Goal: Use online tool/utility: Utilize a website feature to perform a specific function

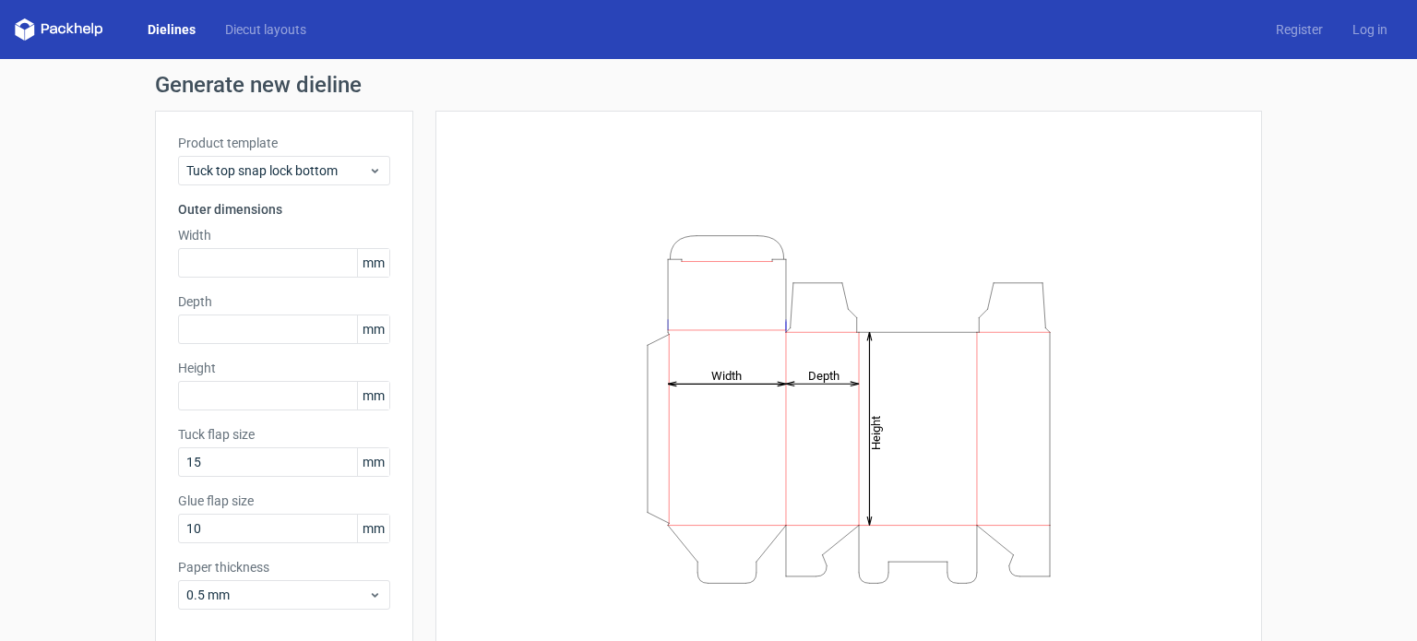
scroll to position [80, 0]
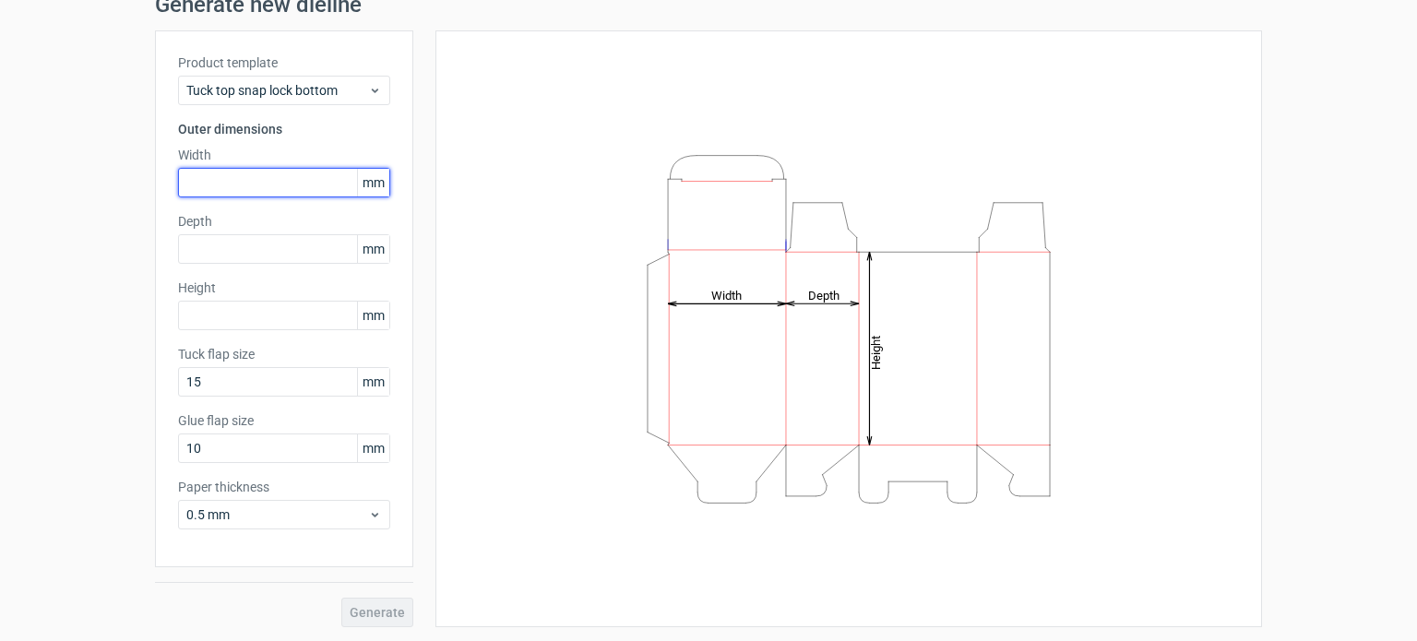
click at [240, 180] on input "text" at bounding box center [284, 183] width 212 height 30
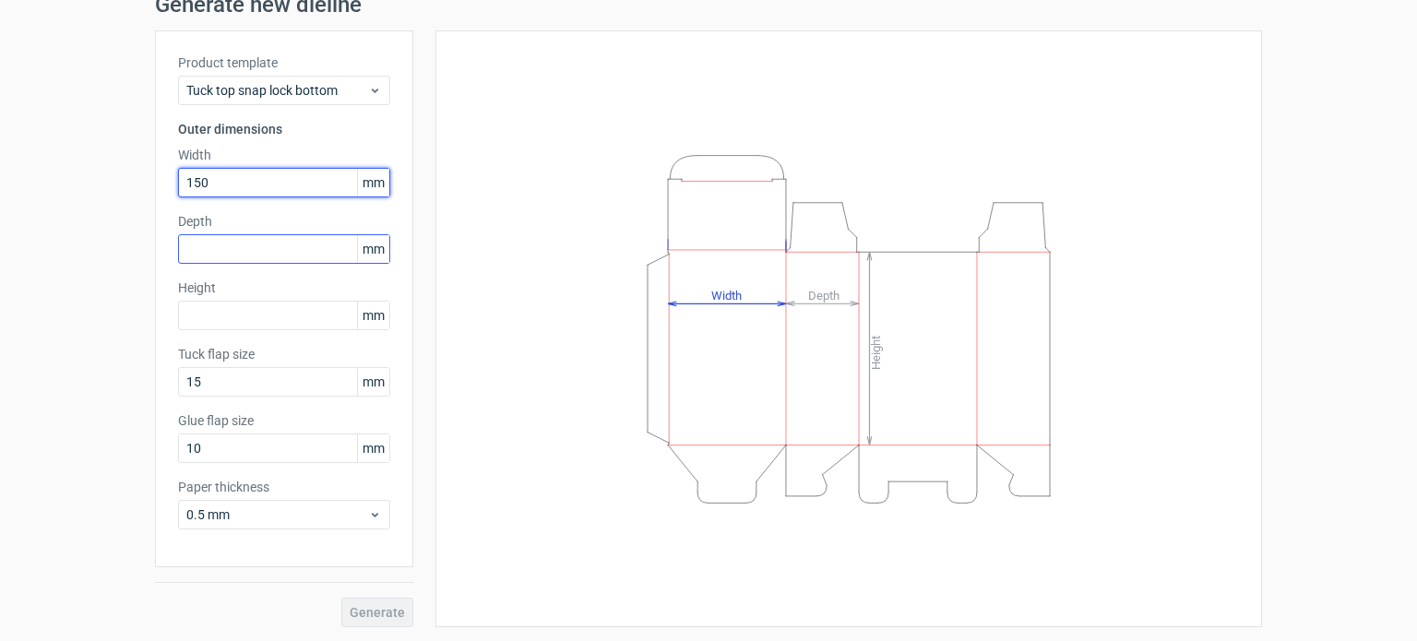
type input "150"
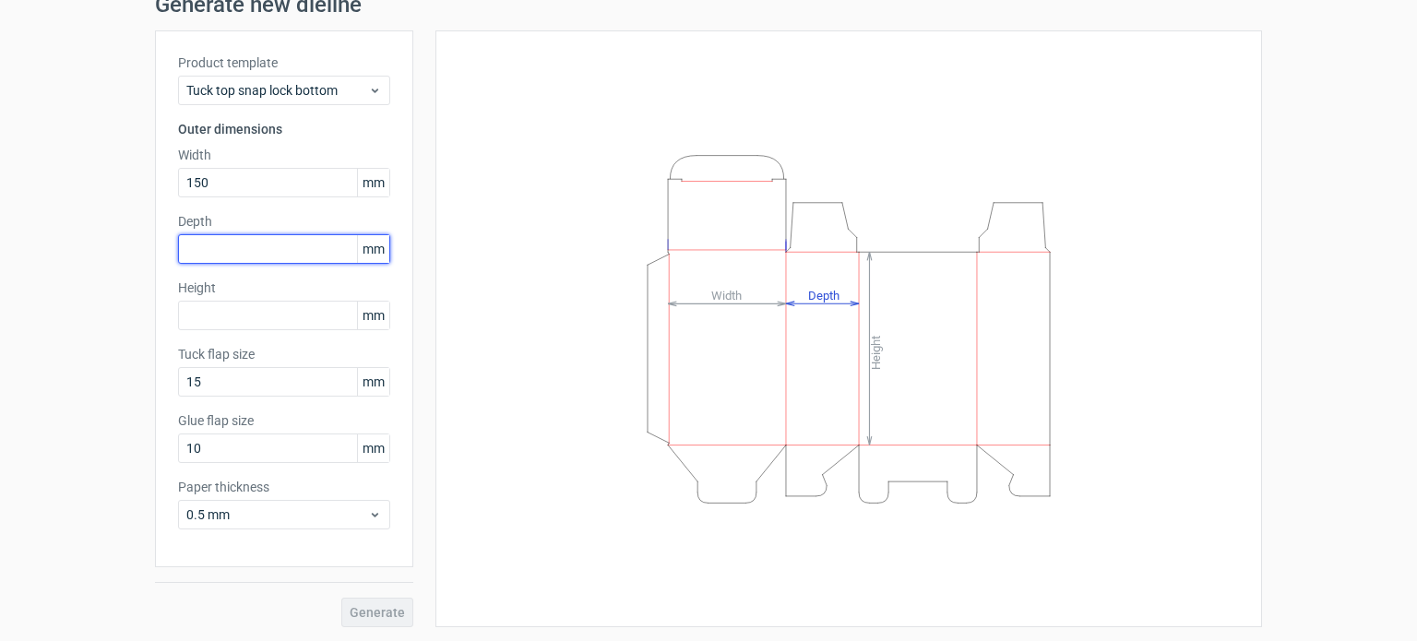
click at [228, 259] on input "text" at bounding box center [284, 249] width 212 height 30
type input "150"
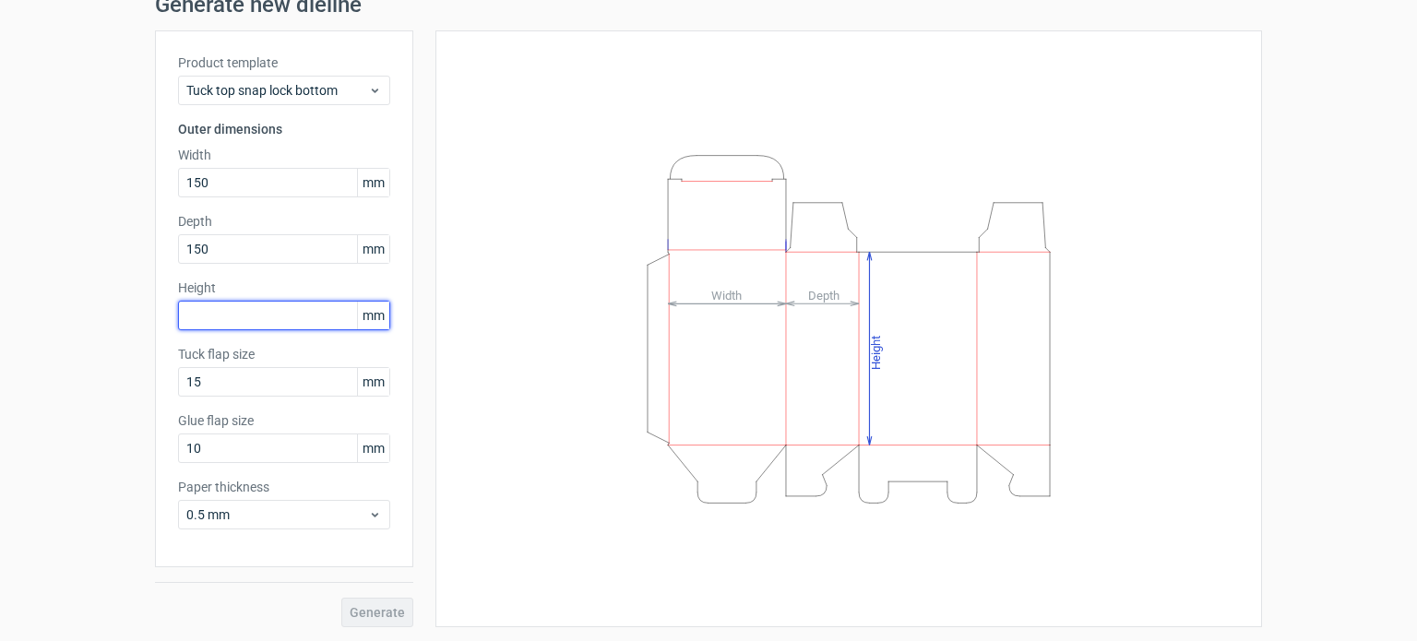
click at [225, 325] on input "text" at bounding box center [284, 316] width 212 height 30
type input "150"
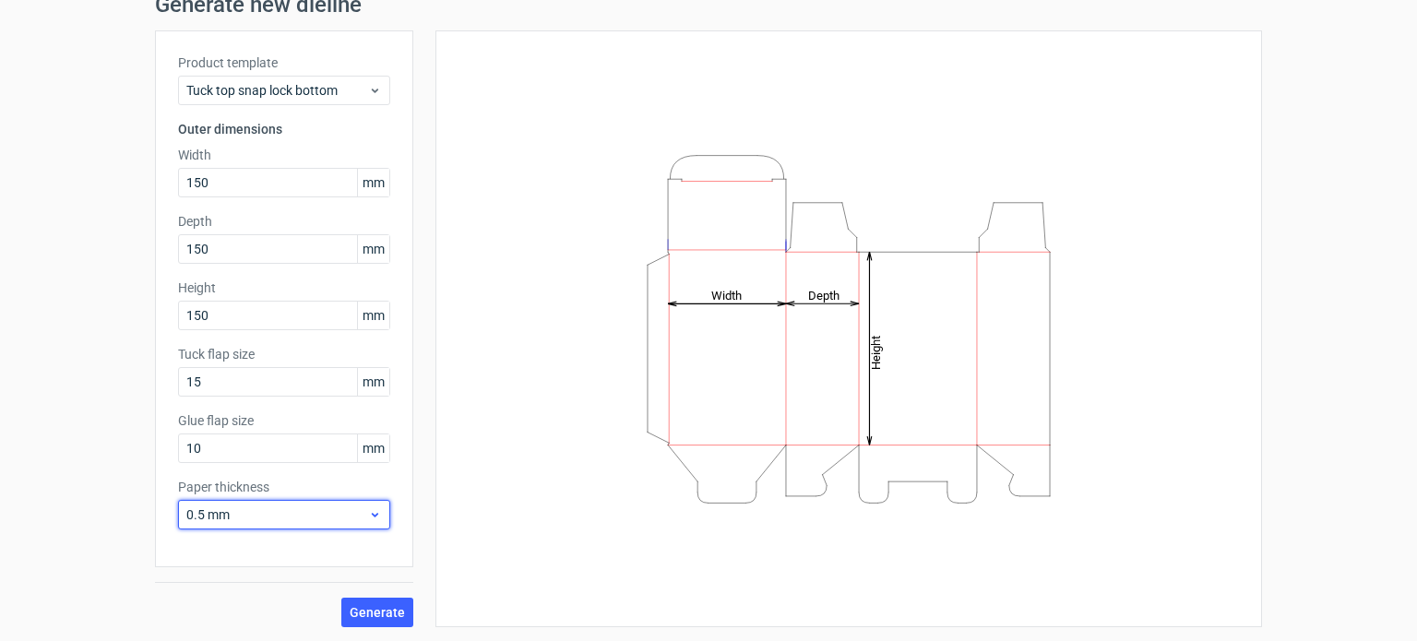
click at [256, 503] on div "0.5 mm" at bounding box center [284, 515] width 212 height 30
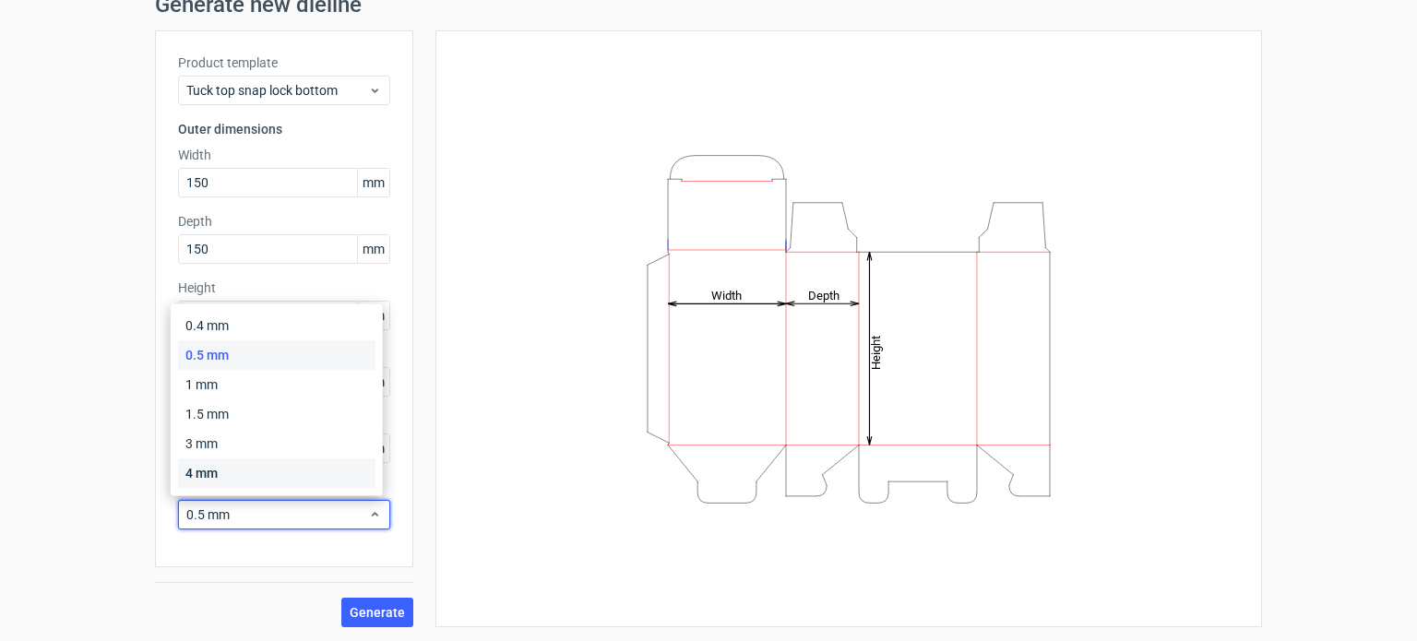
click at [196, 479] on div "4 mm" at bounding box center [276, 473] width 197 height 30
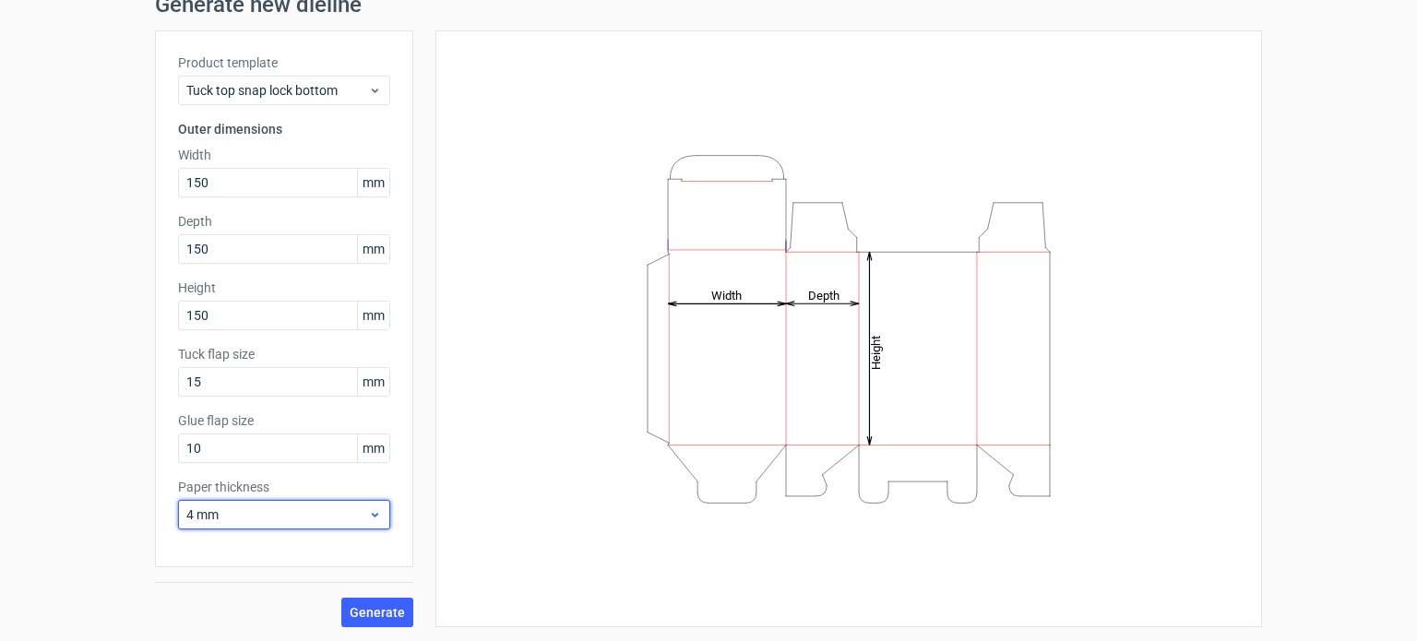
click at [209, 516] on span "4 mm" at bounding box center [277, 515] width 182 height 18
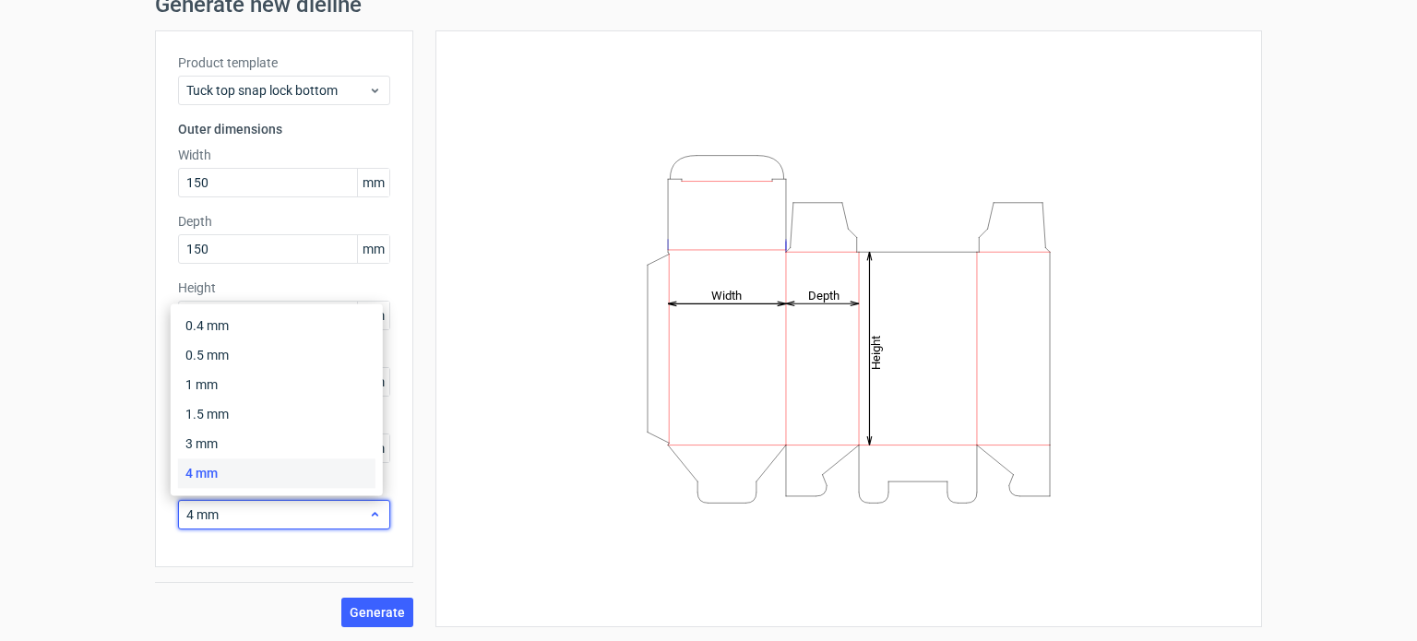
click at [198, 513] on span "4 mm" at bounding box center [277, 515] width 182 height 18
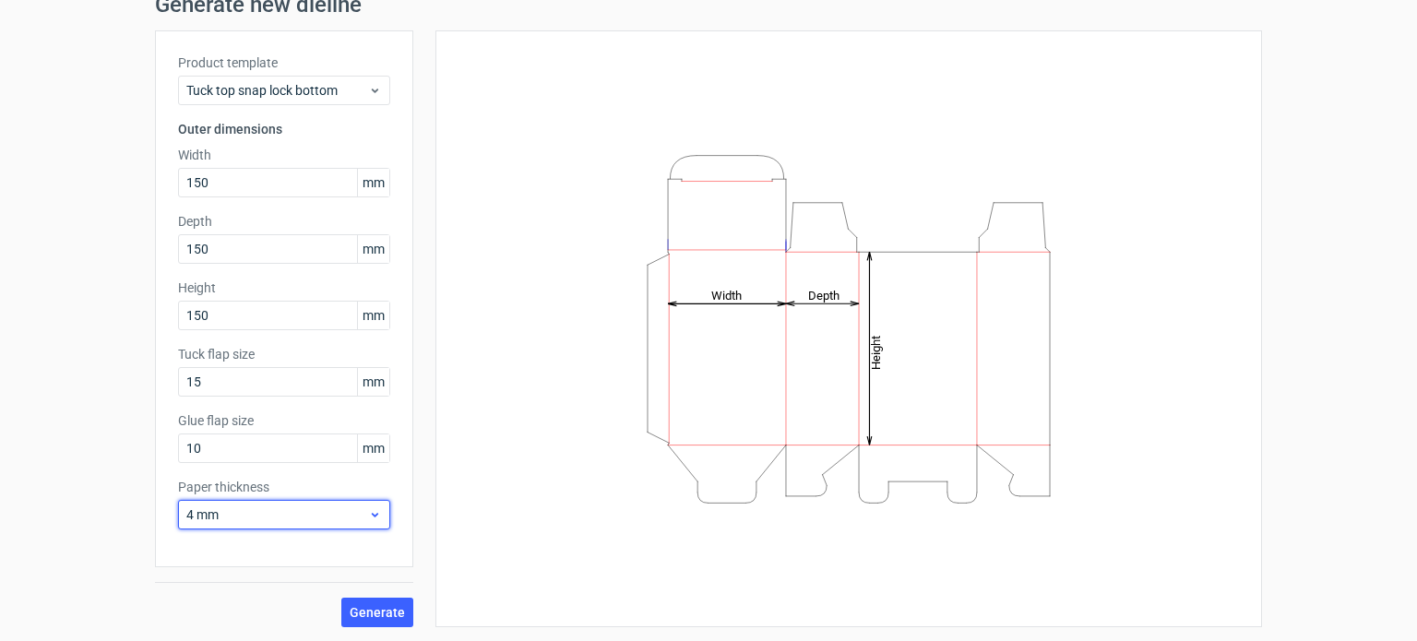
click at [186, 512] on span "4 mm" at bounding box center [277, 515] width 182 height 18
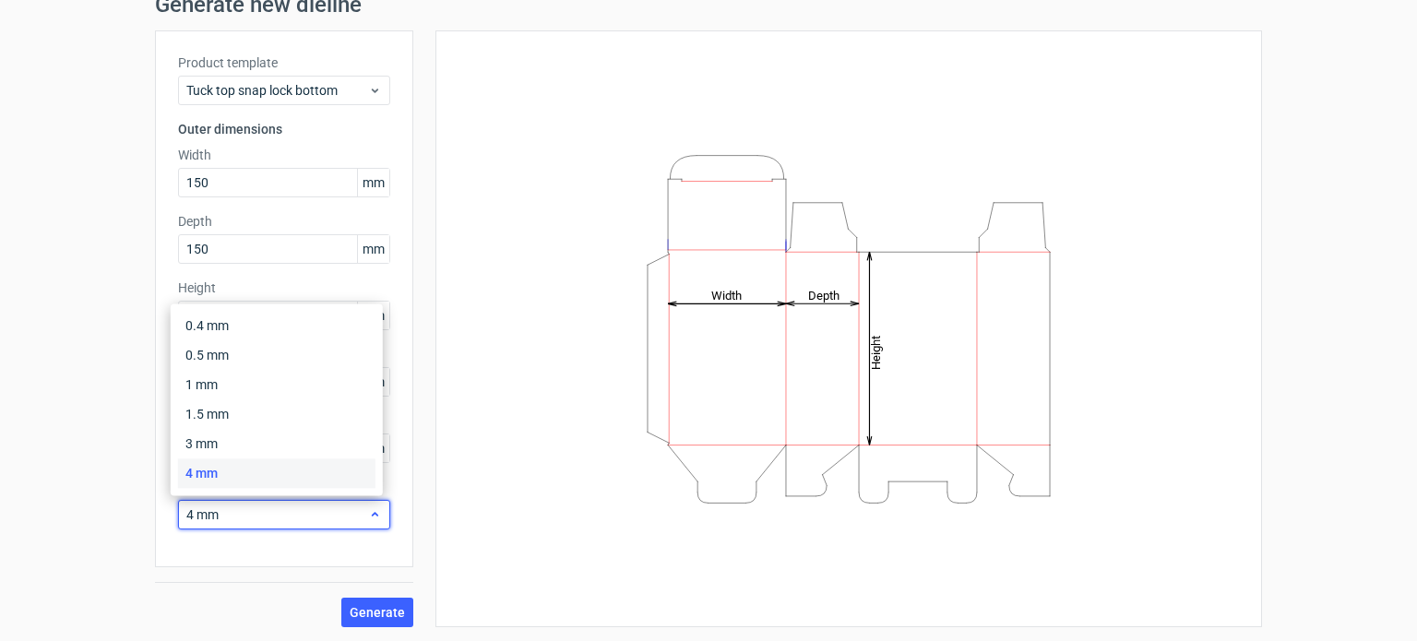
click at [186, 512] on span "4 mm" at bounding box center [277, 515] width 182 height 18
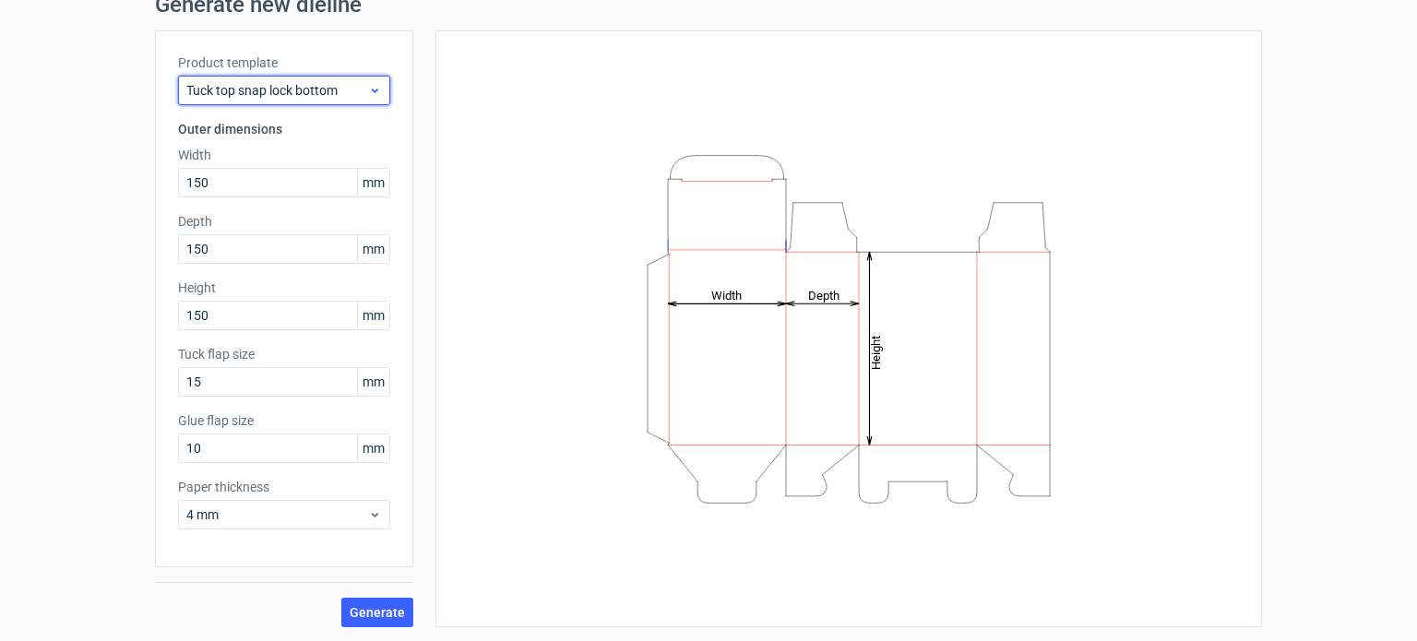
click at [301, 78] on div "Tuck top snap lock bottom" at bounding box center [284, 91] width 212 height 30
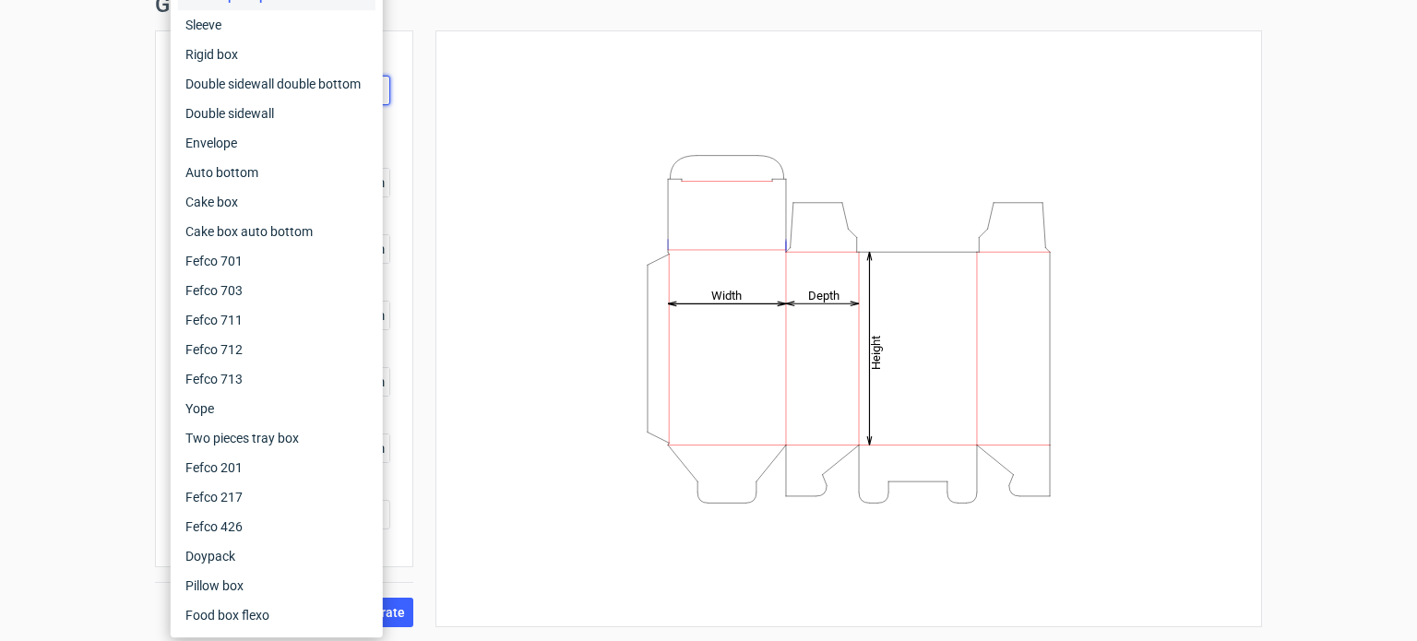
click at [413, 162] on div "Height Depth Width" at bounding box center [837, 328] width 849 height 597
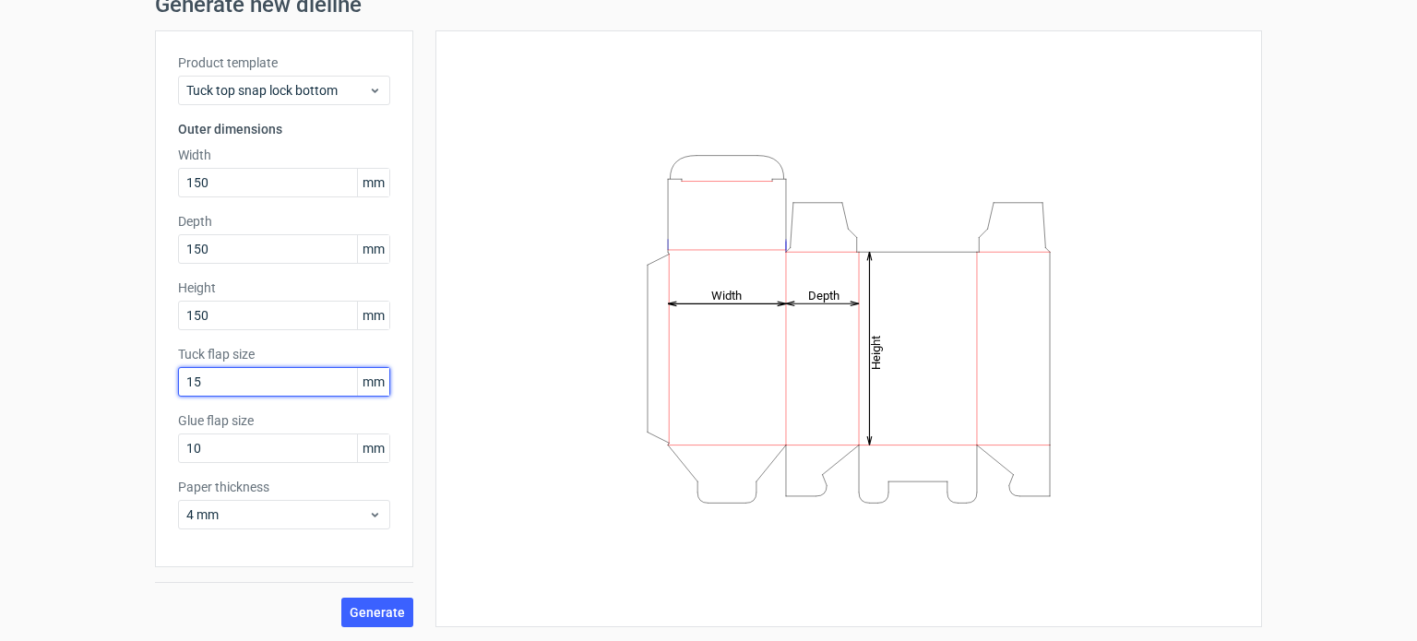
drag, startPoint x: 234, startPoint y: 387, endPoint x: 137, endPoint y: 375, distance: 98.5
click at [137, 375] on div "Generate new dieline Product template Tuck top snap lock bottom Outer dimension…" at bounding box center [708, 310] width 1417 height 663
type input "40"
click at [341, 598] on button "Generate" at bounding box center [377, 613] width 72 height 30
